Goal: Task Accomplishment & Management: Complete application form

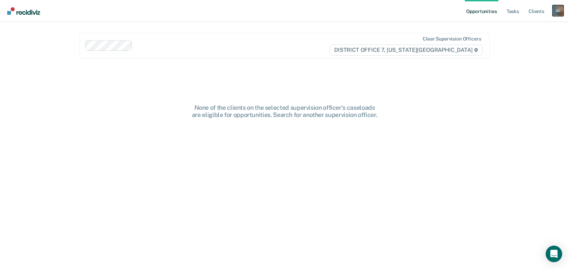
click at [559, 13] on div "G C" at bounding box center [558, 10] width 11 height 11
click at [531, 36] on link "Go to PSI Case Dashboard" at bounding box center [529, 37] width 57 height 6
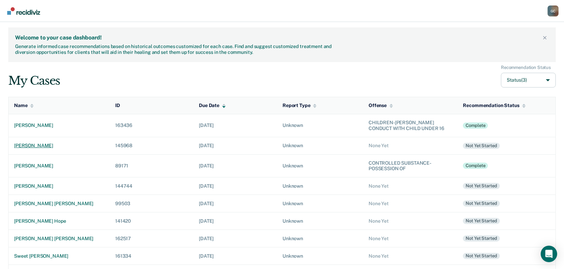
click at [45, 146] on div "[PERSON_NAME]" at bounding box center [59, 146] width 90 height 6
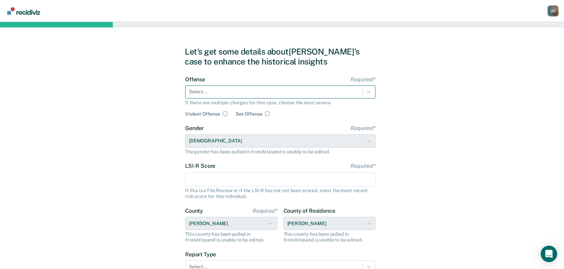
click at [228, 90] on div at bounding box center [274, 91] width 170 height 7
click at [223, 90] on div at bounding box center [274, 91] width 170 height 7
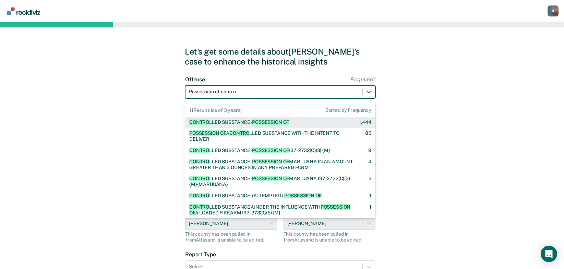
type input "Possession of controll"
click at [219, 122] on div "CONTROLL ED SUBSTANCE- POSSESSION OF" at bounding box center [239, 122] width 100 height 6
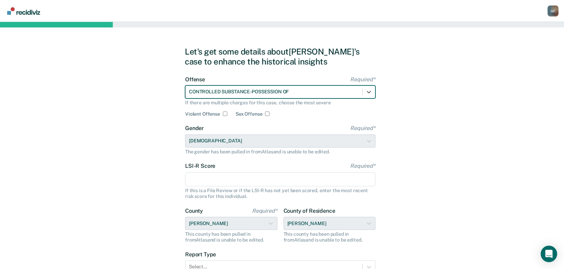
click at [216, 141] on div "Gender Required* [DEMOGRAPHIC_DATA] The gender has been pulled in from Atlas an…" at bounding box center [280, 139] width 190 height 29
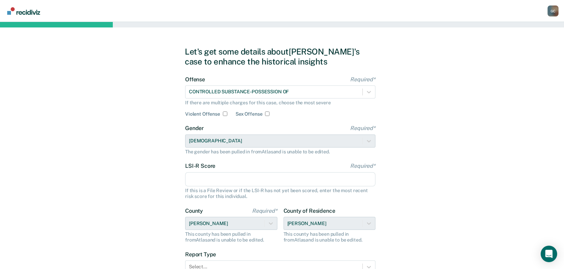
click at [205, 182] on input "LSI-R Score Required*" at bounding box center [280, 179] width 190 height 14
click at [220, 176] on input "LSI-R Score Required*" at bounding box center [280, 179] width 190 height 14
type input "23"
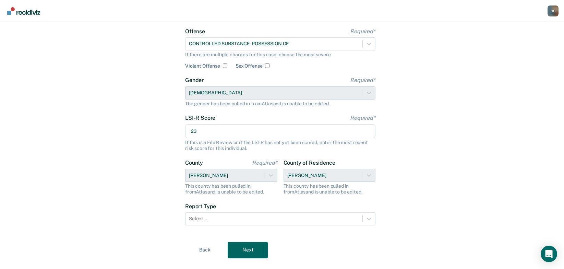
scroll to position [62, 0]
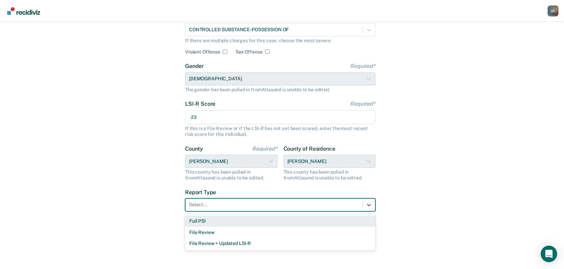
click at [229, 206] on div at bounding box center [274, 204] width 170 height 7
click at [222, 221] on div "Full PSI" at bounding box center [280, 220] width 190 height 11
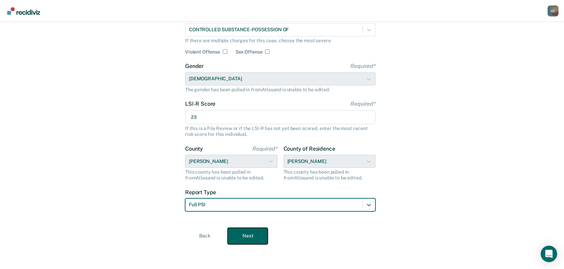
click at [249, 233] on button "Next" at bounding box center [248, 236] width 40 height 16
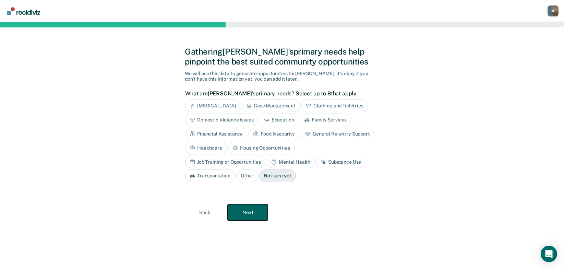
scroll to position [0, 0]
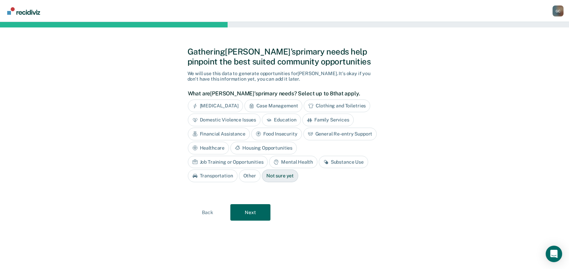
click at [279, 103] on div "Case Management" at bounding box center [273, 105] width 58 height 13
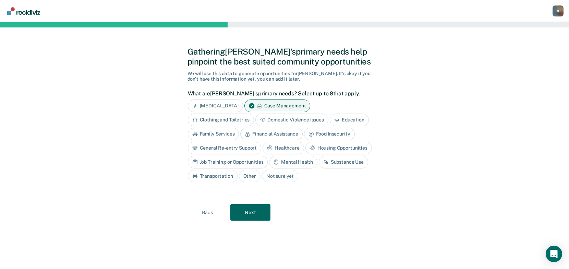
click at [338, 162] on div "Substance Use" at bounding box center [343, 162] width 49 height 13
click at [292, 161] on div "Mental Health" at bounding box center [293, 162] width 48 height 13
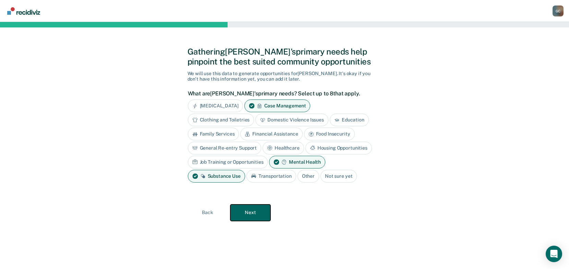
click at [255, 211] on button "Next" at bounding box center [250, 212] width 40 height 16
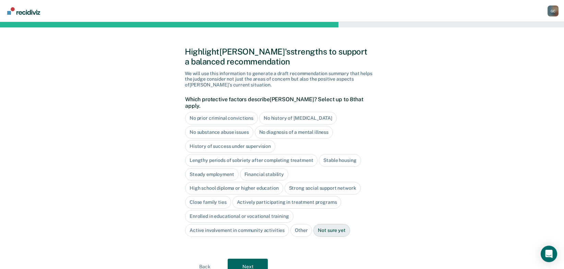
click at [342, 154] on div "Stable housing" at bounding box center [340, 160] width 42 height 13
click at [262, 169] on div "Financial stability" at bounding box center [264, 174] width 48 height 13
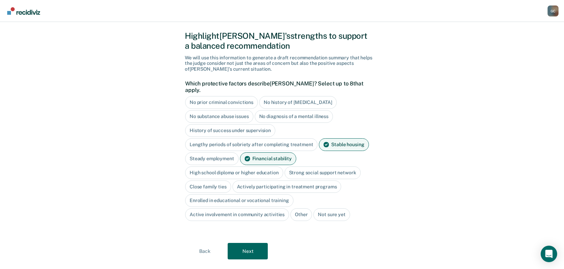
scroll to position [24, 0]
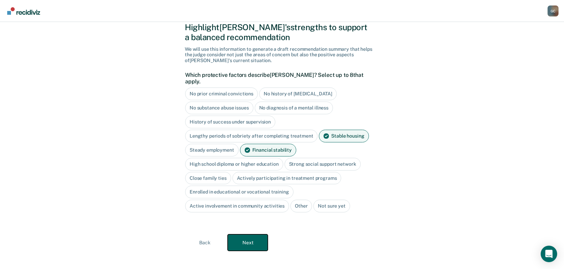
click at [244, 237] on button "Next" at bounding box center [248, 242] width 40 height 16
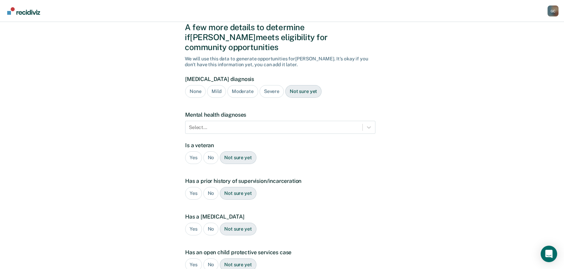
click at [298, 85] on div "Not sure yet" at bounding box center [303, 91] width 36 height 13
click at [210, 151] on div "No" at bounding box center [210, 157] width 15 height 13
click at [193, 187] on div "Yes" at bounding box center [193, 193] width 17 height 13
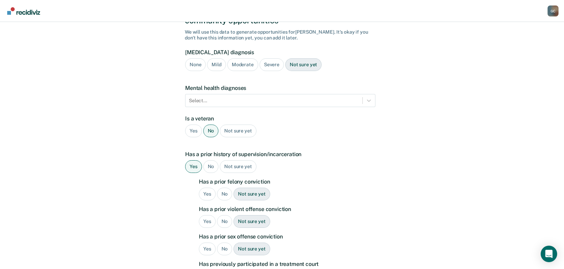
scroll to position [93, 0]
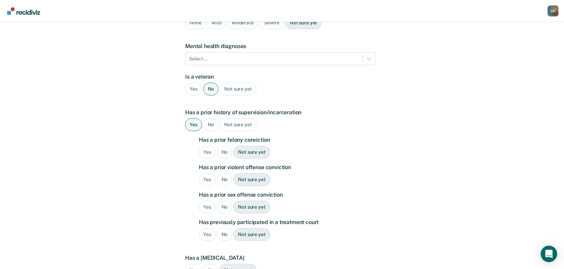
click at [201, 146] on div "Yes" at bounding box center [207, 152] width 17 height 13
click at [225, 173] on div "No" at bounding box center [224, 179] width 15 height 13
click at [226, 201] on div "No" at bounding box center [224, 207] width 15 height 13
drag, startPoint x: 224, startPoint y: 225, endPoint x: 260, endPoint y: 223, distance: 36.7
click at [225, 228] on div "No" at bounding box center [224, 234] width 15 height 13
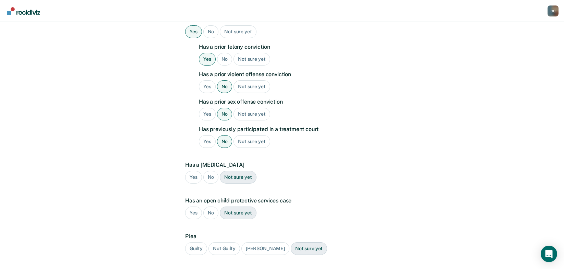
scroll to position [196, 0]
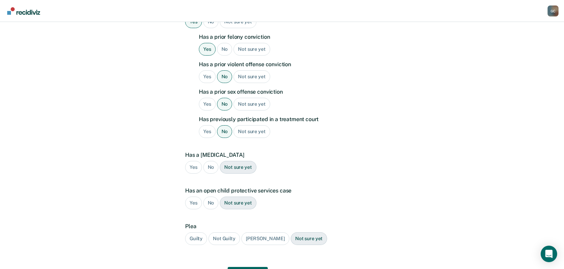
click at [210, 161] on div "No" at bounding box center [210, 167] width 15 height 13
click at [211, 196] on div "No" at bounding box center [210, 202] width 15 height 13
click at [197, 232] on div "Guilty" at bounding box center [196, 238] width 22 height 13
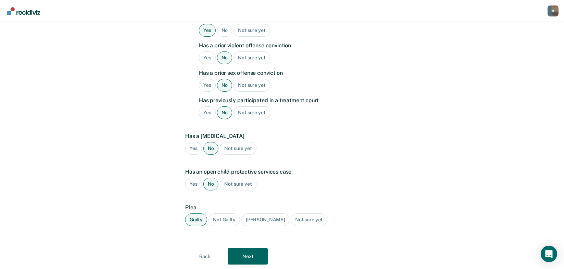
scroll to position [225, 0]
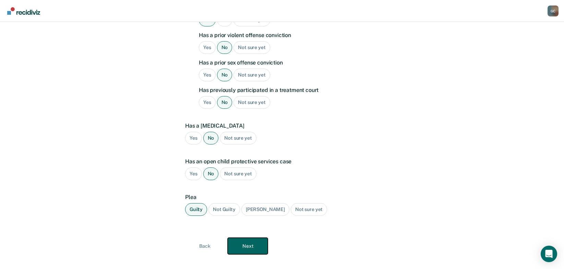
click at [249, 238] on button "Next" at bounding box center [248, 246] width 40 height 16
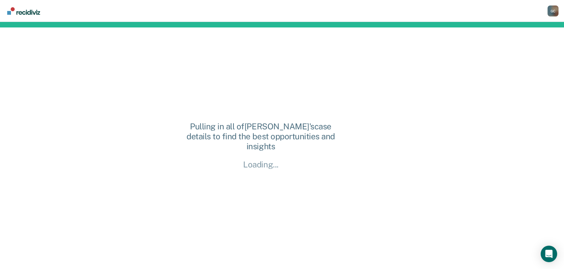
scroll to position [0, 0]
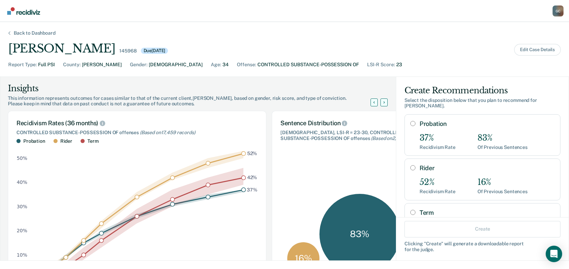
click at [410, 122] on input "Probation" at bounding box center [412, 123] width 5 height 5
radio input "true"
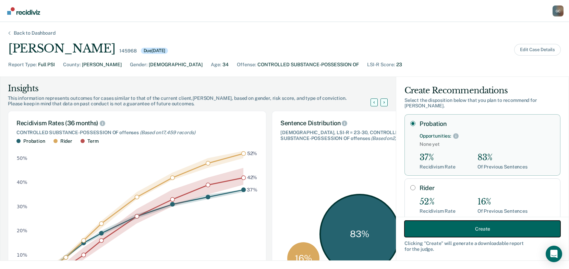
click at [443, 227] on button "Create" at bounding box center [482, 228] width 156 height 16
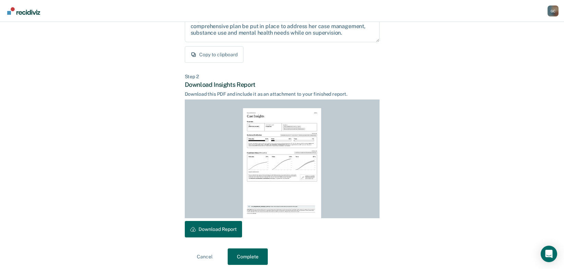
scroll to position [122, 0]
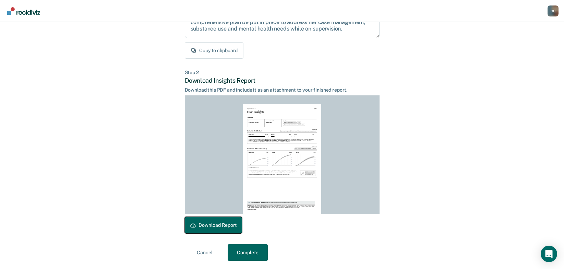
click at [209, 220] on button "Download Report" at bounding box center [213, 225] width 57 height 16
click at [245, 254] on button "Complete" at bounding box center [248, 252] width 40 height 16
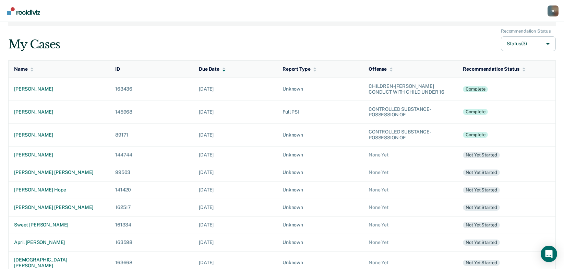
scroll to position [69, 0]
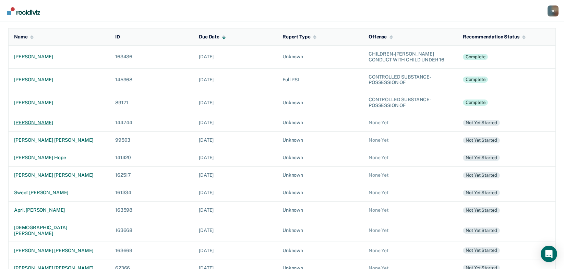
click at [36, 119] on td "[PERSON_NAME]" at bounding box center [59, 122] width 101 height 17
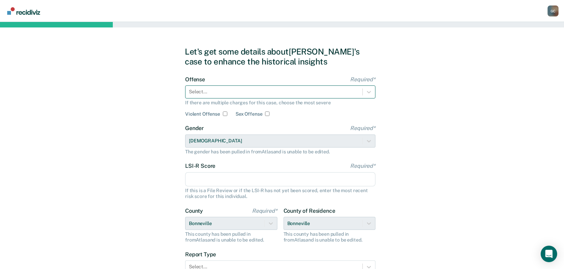
click at [207, 93] on div at bounding box center [274, 91] width 170 height 7
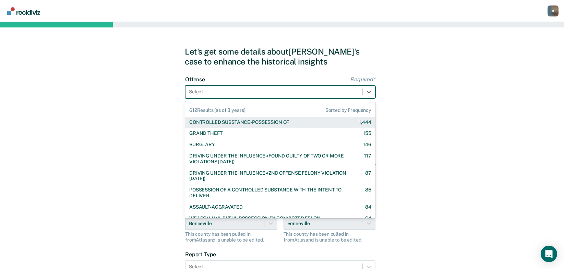
click at [216, 123] on div "CONTROLLED SUBSTANCE-POSSESSION OF" at bounding box center [239, 122] width 100 height 6
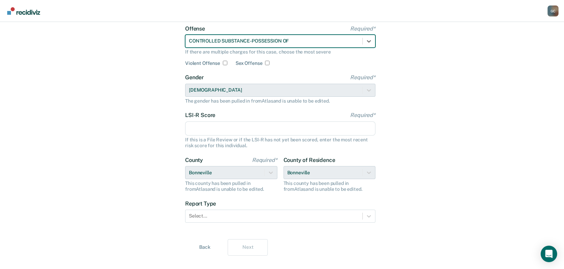
scroll to position [62, 0]
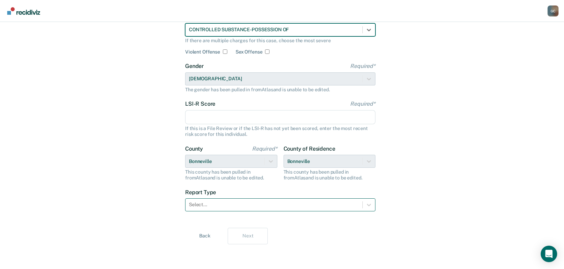
click at [242, 205] on div at bounding box center [274, 204] width 170 height 7
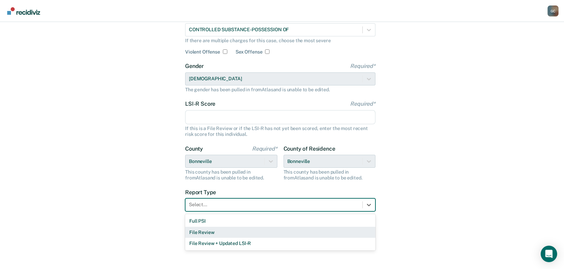
click at [207, 232] on div "File Review" at bounding box center [280, 232] width 190 height 11
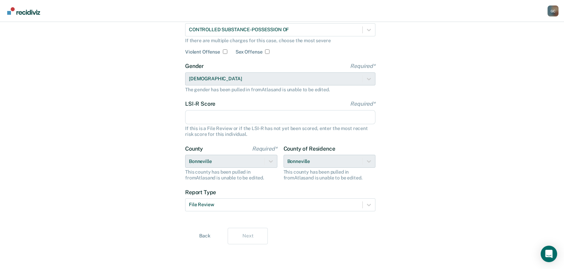
click at [216, 120] on input "LSI-R Score Required*" at bounding box center [280, 117] width 190 height 14
click at [214, 118] on input "LSI-R Score Required*" at bounding box center [280, 117] width 190 height 14
type input "12"
drag, startPoint x: 201, startPoint y: 116, endPoint x: 174, endPoint y: 116, distance: 26.0
click at [174, 116] on div "Let's get some details about [PERSON_NAME]'s case to enhance the historical ins…" at bounding box center [282, 114] width 564 height 309
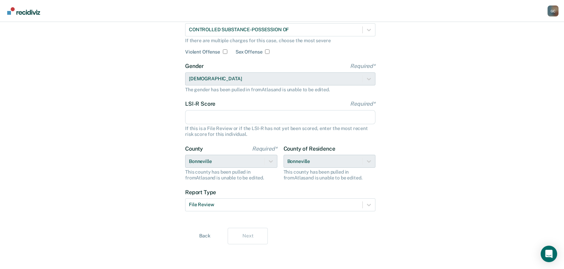
click at [241, 120] on input "LSI-R Score Required*" at bounding box center [280, 117] width 190 height 14
type input "11"
click at [244, 233] on button "Next" at bounding box center [248, 236] width 40 height 16
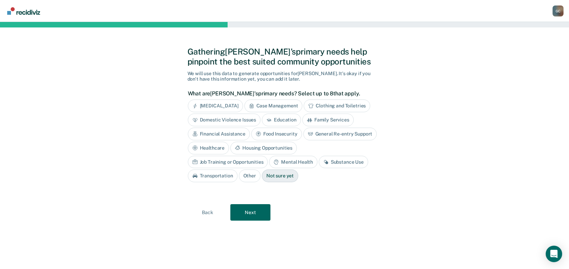
click at [218, 134] on div "Financial Assistance" at bounding box center [219, 134] width 62 height 13
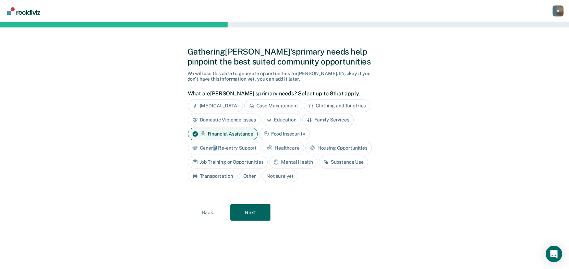
click at [215, 147] on div "General Re-entry Support" at bounding box center [225, 148] width 74 height 13
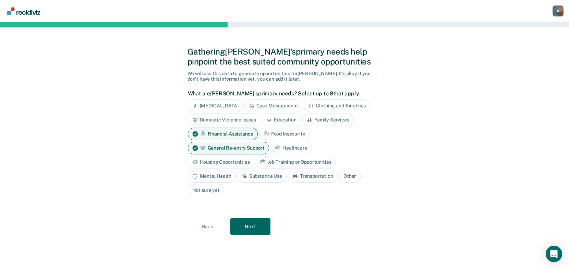
drag, startPoint x: 215, startPoint y: 147, endPoint x: 219, endPoint y: 162, distance: 15.4
click at [219, 162] on div "Housing Opportunities" at bounding box center [221, 162] width 66 height 13
click at [258, 176] on div "Substance Use" at bounding box center [261, 176] width 49 height 13
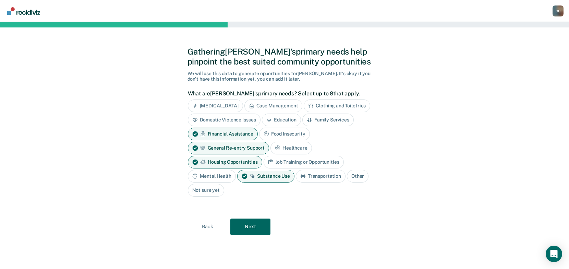
click at [210, 177] on div "Mental Health" at bounding box center [212, 176] width 48 height 13
click at [299, 160] on div "Job Training or Opportunities" at bounding box center [304, 162] width 80 height 13
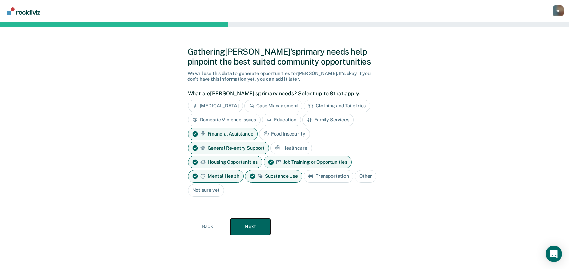
click at [251, 226] on button "Next" at bounding box center [250, 226] width 40 height 16
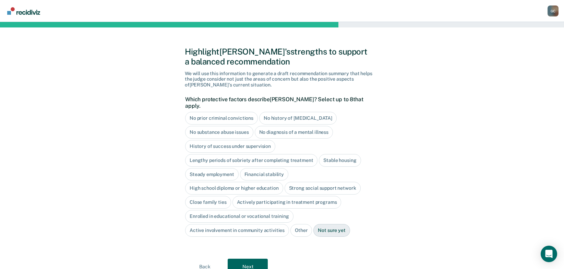
click at [218, 140] on div "History of success under supervision" at bounding box center [230, 146] width 90 height 13
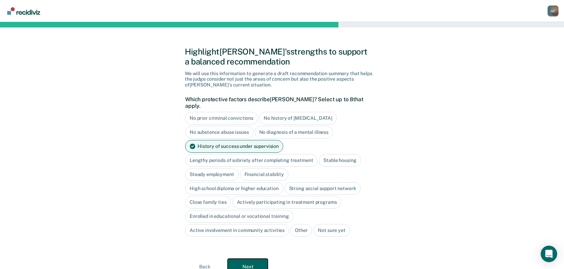
click at [251, 259] on button "Next" at bounding box center [248, 266] width 40 height 16
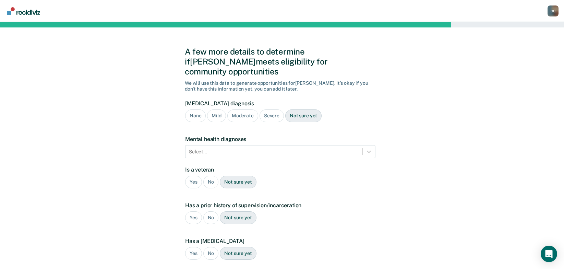
click at [272, 109] on div "Severe" at bounding box center [271, 115] width 24 height 13
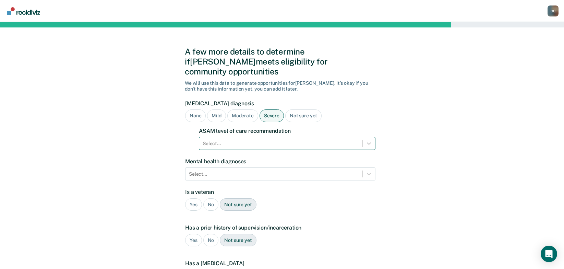
click at [235, 140] on div at bounding box center [281, 143] width 156 height 7
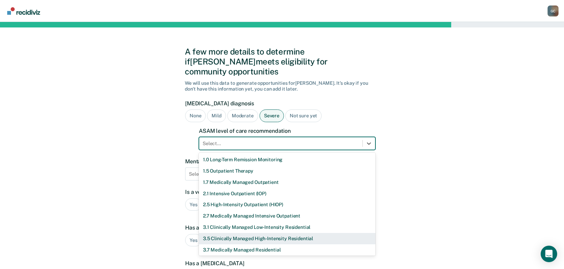
click at [253, 233] on div "3.5 Clinically Managed High-Intensity Residential" at bounding box center [287, 238] width 177 height 11
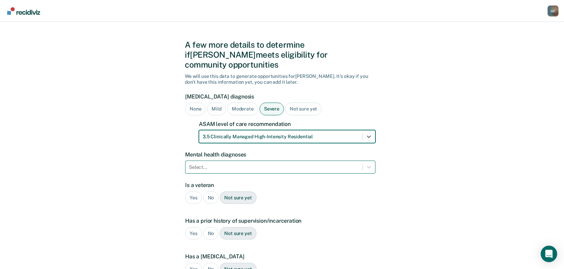
click at [214, 164] on form "[MEDICAL_DATA] diagnosis None Mild Moderate Severe Not sure yet ASAM level of c…" at bounding box center [280, 226] width 190 height 267
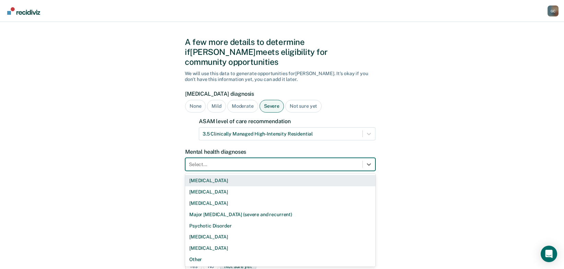
scroll to position [10, 0]
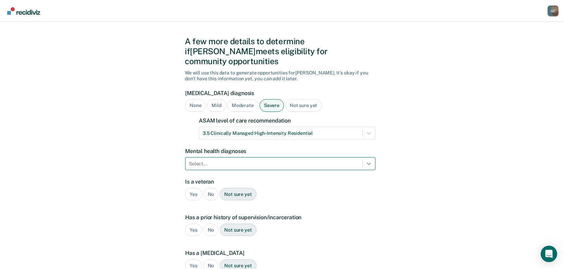
click at [369, 160] on icon at bounding box center [368, 163] width 7 height 7
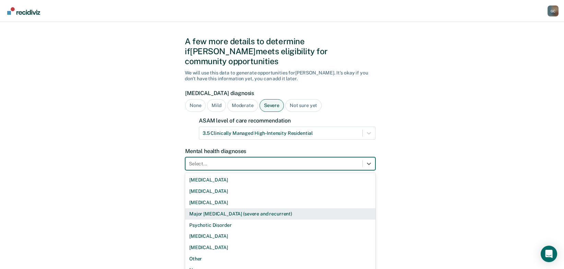
click at [287, 208] on div "Major [MEDICAL_DATA] (severe and recurrent)" at bounding box center [280, 213] width 190 height 11
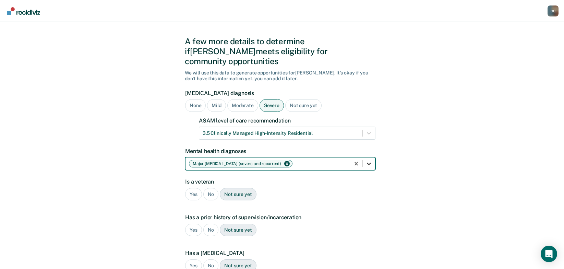
click at [366, 160] on icon at bounding box center [368, 163] width 7 height 7
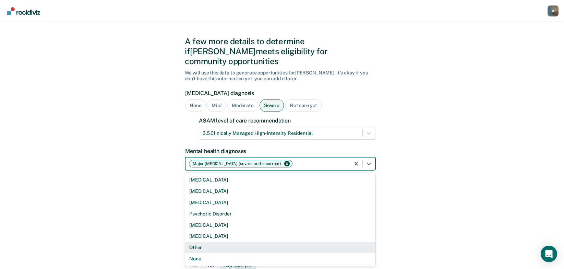
click at [264, 242] on div "Other" at bounding box center [280, 247] width 190 height 11
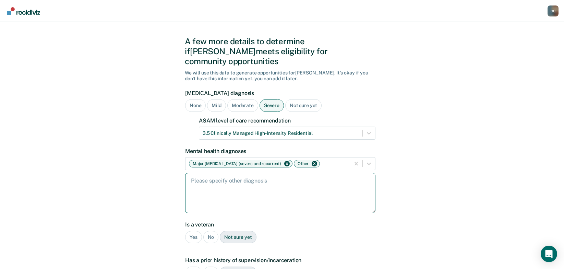
click at [226, 187] on textarea at bounding box center [280, 193] width 190 height 40
click at [285, 186] on textarea "[MEDICAL_DATA]" at bounding box center [280, 193] width 190 height 40
type textarea "[MEDICAL_DATA]"
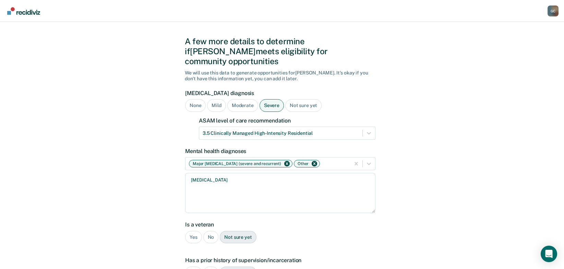
drag, startPoint x: 287, startPoint y: 226, endPoint x: 285, endPoint y: 215, distance: 11.2
click at [287, 231] on div "Yes No Not sure yet" at bounding box center [280, 237] width 190 height 13
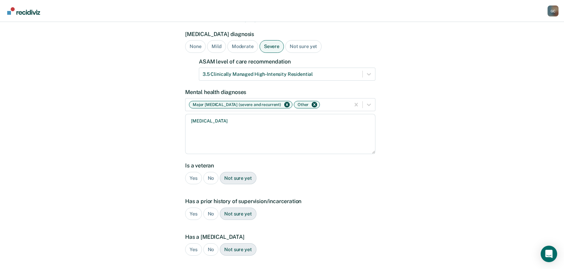
scroll to position [79, 0]
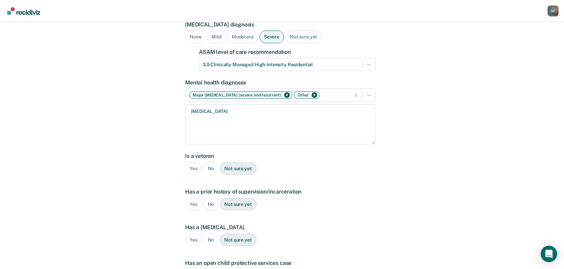
click at [208, 162] on div "No" at bounding box center [210, 168] width 15 height 13
click at [191, 198] on div "Yes" at bounding box center [193, 204] width 17 height 13
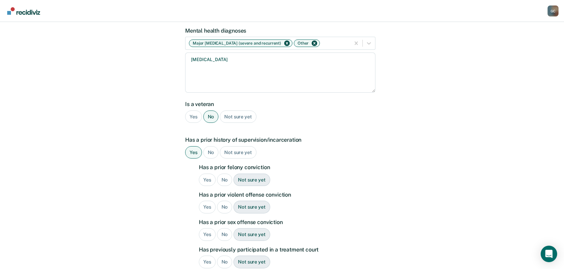
scroll to position [147, 0]
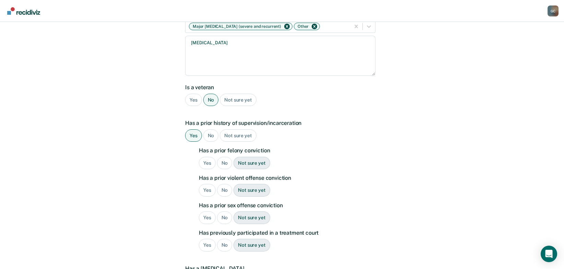
click at [207, 157] on div "Yes" at bounding box center [207, 163] width 17 height 13
click at [220, 184] on div "No" at bounding box center [224, 190] width 15 height 13
click at [222, 211] on div "No" at bounding box center [224, 217] width 15 height 13
drag, startPoint x: 207, startPoint y: 236, endPoint x: 277, endPoint y: 238, distance: 70.3
click at [207, 239] on div "Yes" at bounding box center [207, 245] width 17 height 13
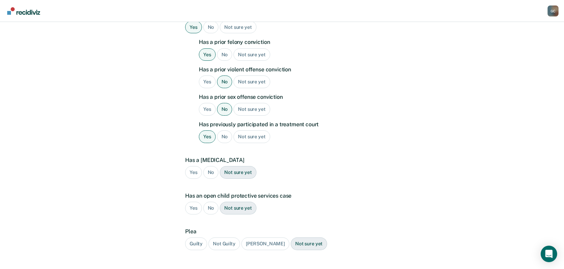
scroll to position [284, 0]
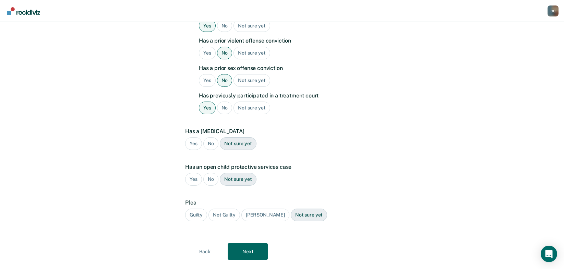
click at [213, 137] on div "No" at bounding box center [210, 143] width 15 height 13
drag, startPoint x: 213, startPoint y: 133, endPoint x: 211, endPoint y: 170, distance: 37.1
click at [211, 173] on div "No" at bounding box center [210, 179] width 15 height 13
click at [196, 208] on div "Guilty" at bounding box center [196, 214] width 22 height 13
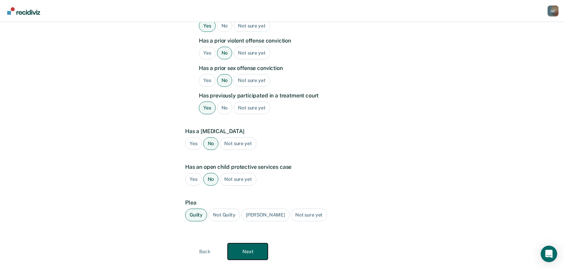
click at [253, 243] on button "Next" at bounding box center [248, 251] width 40 height 16
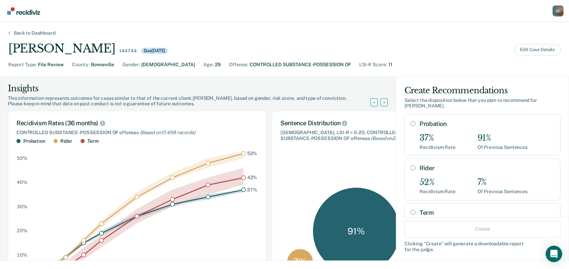
click at [410, 122] on input "Probation" at bounding box center [412, 123] width 5 height 5
radio input "true"
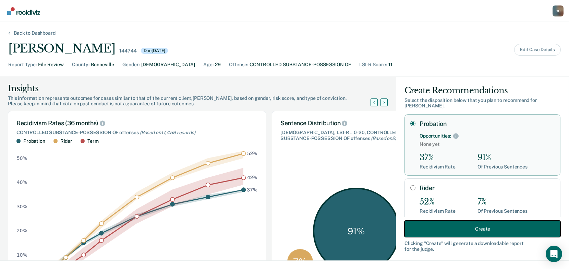
click at [446, 228] on button "Create" at bounding box center [482, 228] width 156 height 16
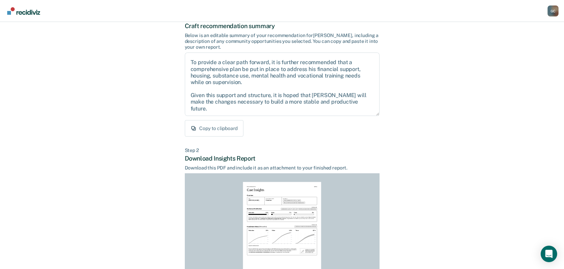
scroll to position [122, 0]
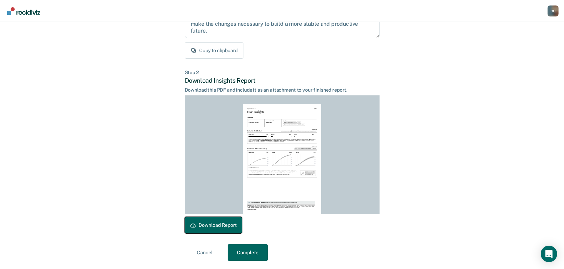
click at [209, 221] on button "Download Report" at bounding box center [213, 225] width 57 height 16
click at [250, 254] on button "Complete" at bounding box center [248, 252] width 40 height 16
